Goal: Transaction & Acquisition: Purchase product/service

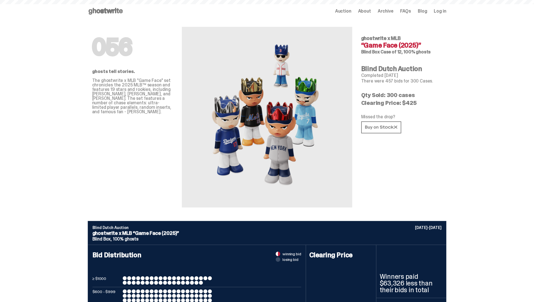
scroll to position [1848, 0]
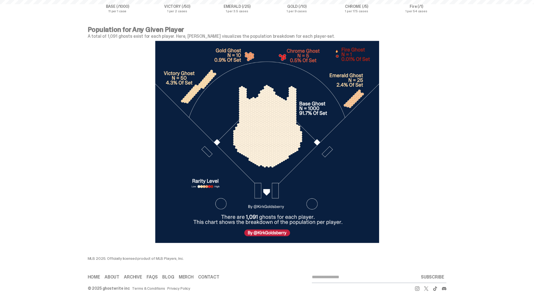
scroll to position [1848, 0]
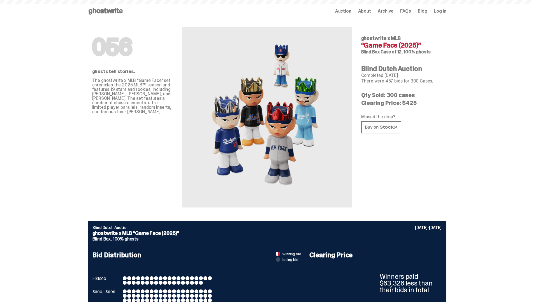
scroll to position [1848, 0]
